Goal: Information Seeking & Learning: Learn about a topic

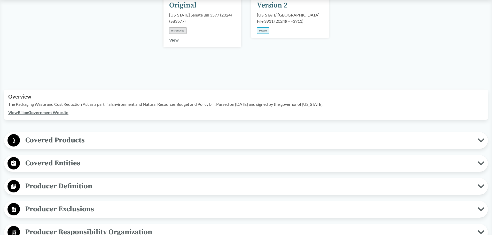
scroll to position [103, 0]
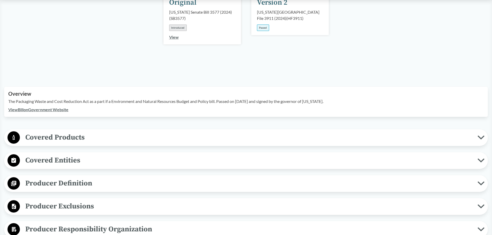
click at [159, 134] on span "Covered Products" at bounding box center [248, 138] width 457 height 12
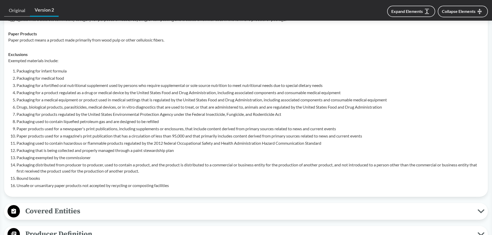
scroll to position [284, 0]
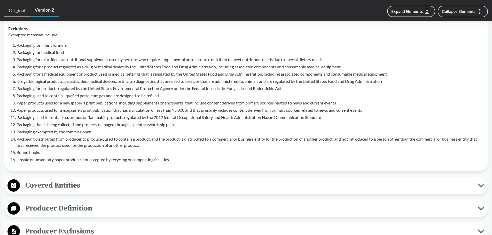
click at [50, 180] on span "Covered Entities" at bounding box center [248, 186] width 457 height 12
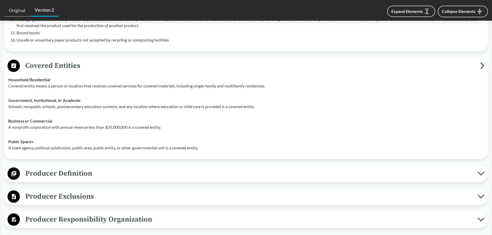
scroll to position [413, 0]
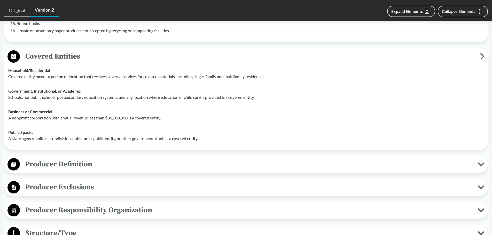
click at [79, 158] on span "Producer Definition" at bounding box center [248, 164] width 457 height 12
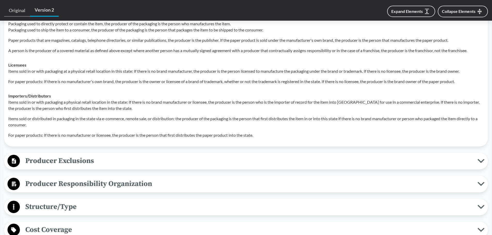
scroll to position [594, 0]
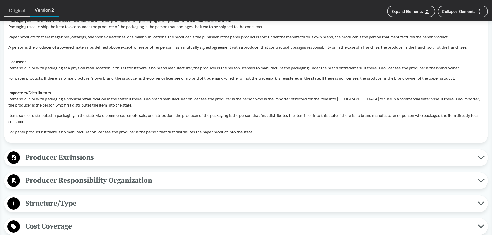
click at [112, 158] on div "Producer Exclusions Small Businesses Producer does not include de minimis produ…" at bounding box center [245, 157] width 483 height 17
click at [112, 154] on span "Producer Exclusions" at bounding box center [248, 158] width 457 height 12
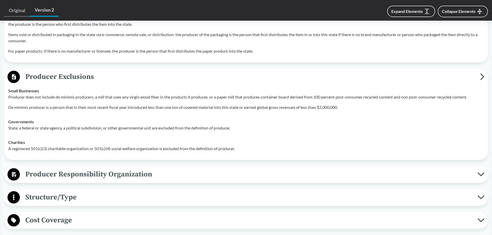
scroll to position [723, 0]
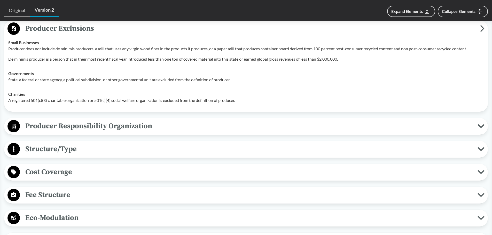
click at [98, 146] on span "Structure/Type" at bounding box center [248, 149] width 457 height 12
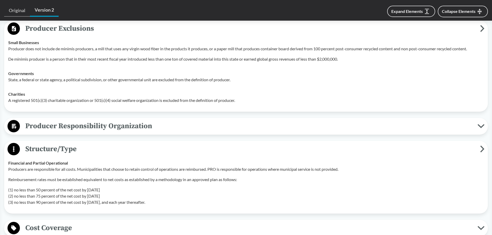
click at [99, 127] on div "Producer Responsibility Organization Collective Producer Responsibility Produce…" at bounding box center [245, 126] width 483 height 17
click at [101, 125] on button "Producer Responsibility Organization" at bounding box center [246, 126] width 480 height 13
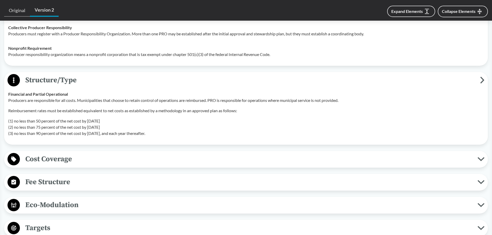
scroll to position [903, 0]
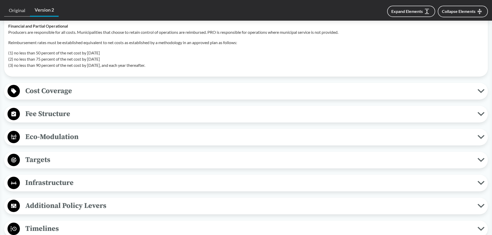
click at [86, 108] on span "Fee Structure" at bounding box center [248, 114] width 457 height 12
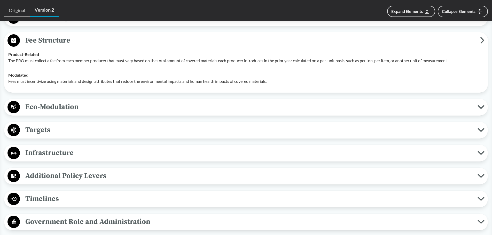
scroll to position [1007, 0]
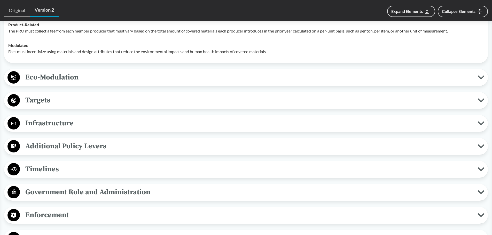
click at [107, 167] on span "Timelines" at bounding box center [248, 169] width 457 height 12
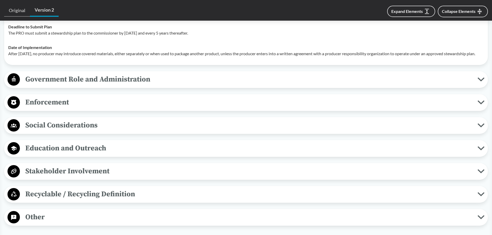
scroll to position [1187, 0]
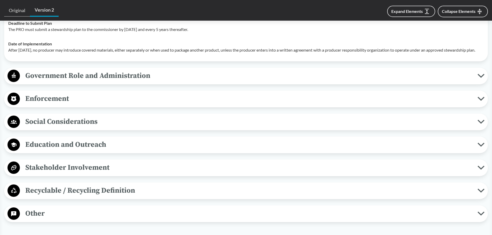
click at [109, 97] on span "Enforcement" at bounding box center [248, 99] width 457 height 12
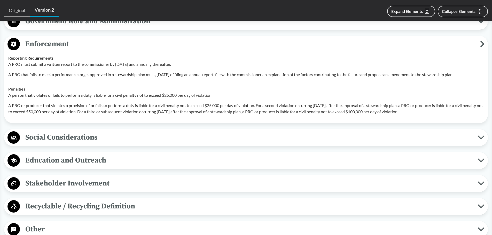
scroll to position [1265, 0]
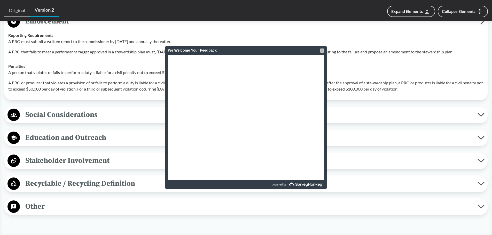
click at [321, 50] on div at bounding box center [322, 51] width 4 height 4
